Goal: Navigation & Orientation: Find specific page/section

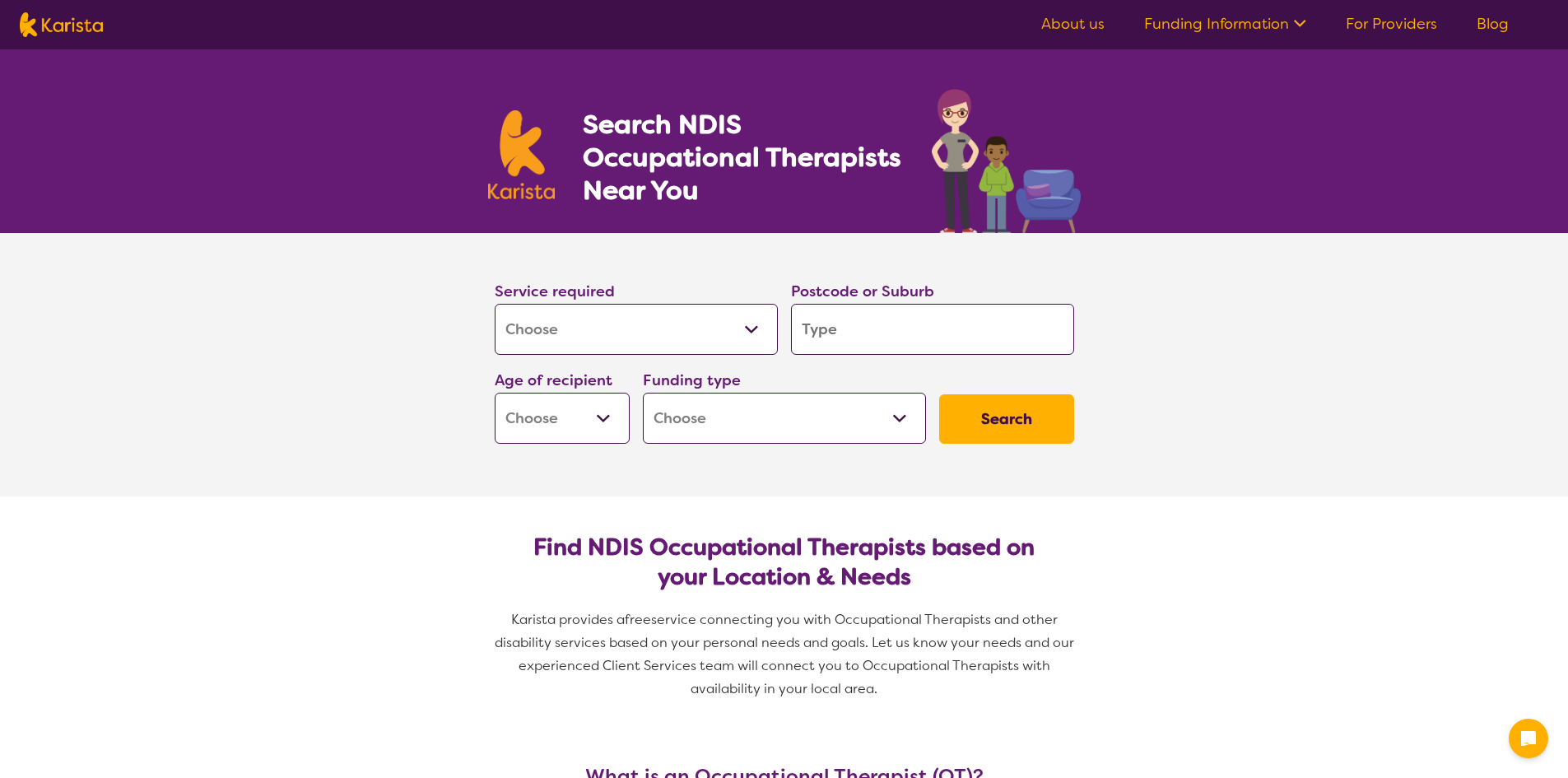
select select "[MEDICAL_DATA]"
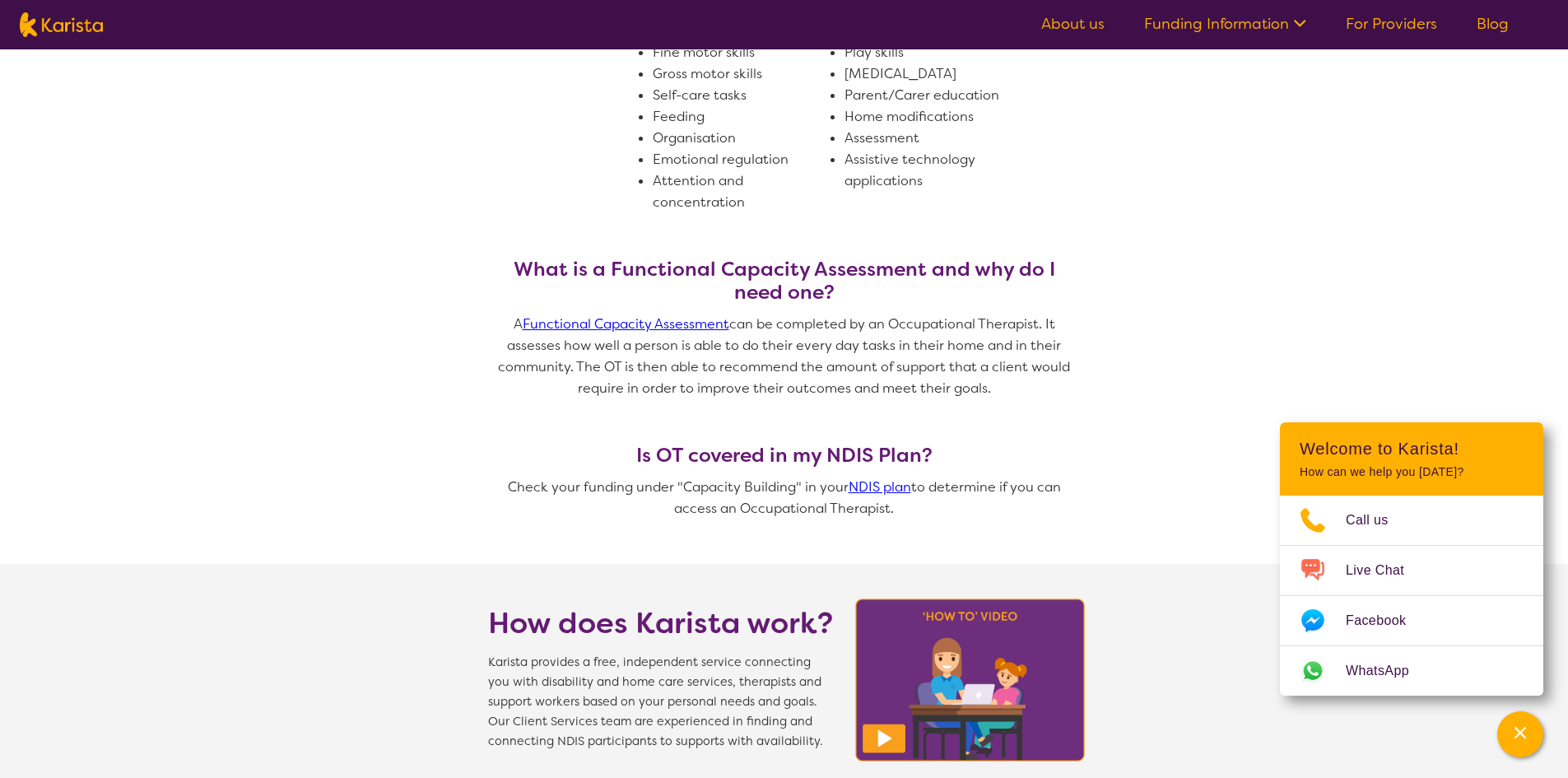
scroll to position [905, 0]
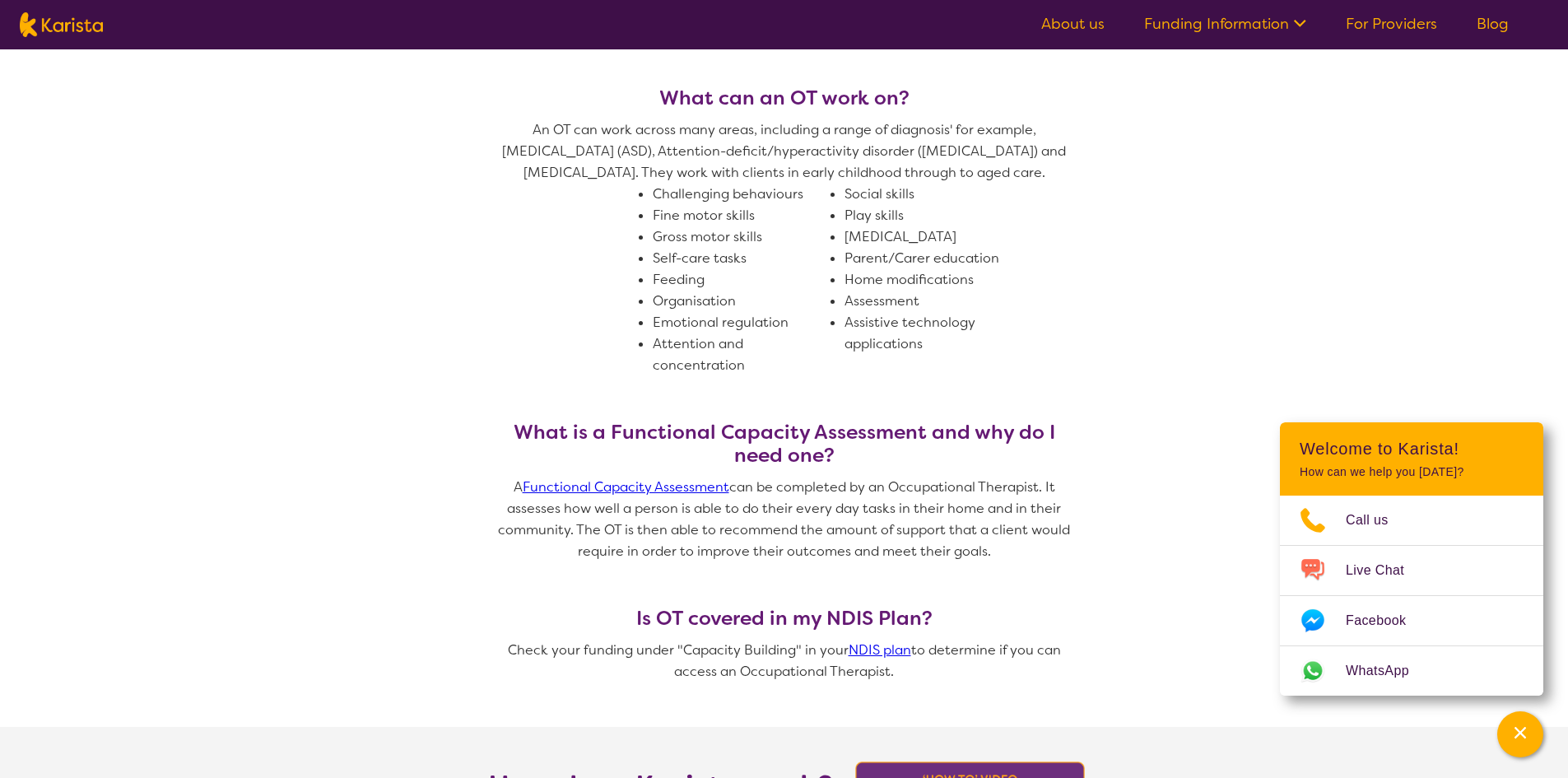
click at [1404, 21] on link "For Providers" at bounding box center [1392, 24] width 92 height 20
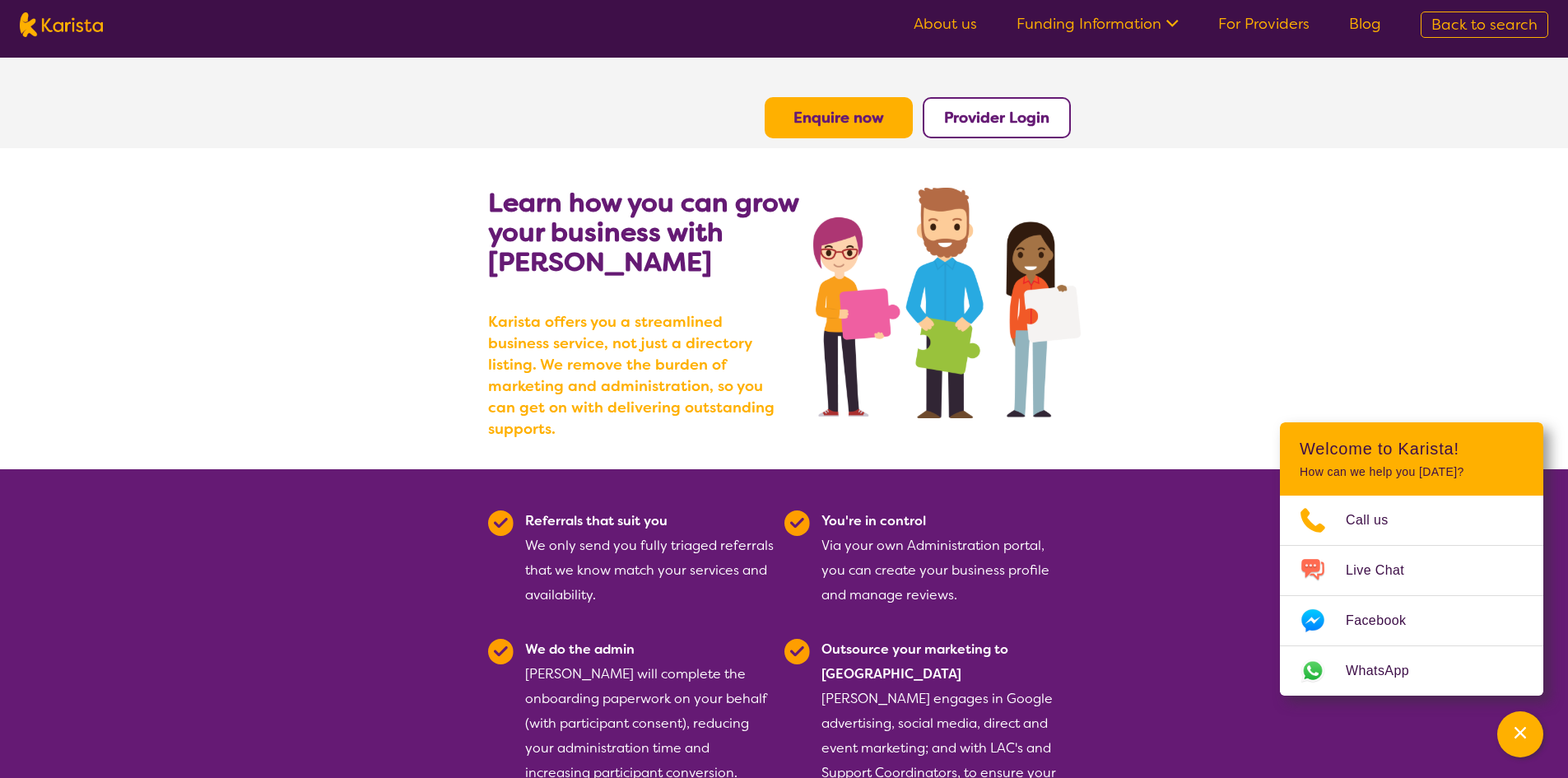
click at [966, 23] on link "About us" at bounding box center [945, 24] width 64 height 20
